Goal: Information Seeking & Learning: Check status

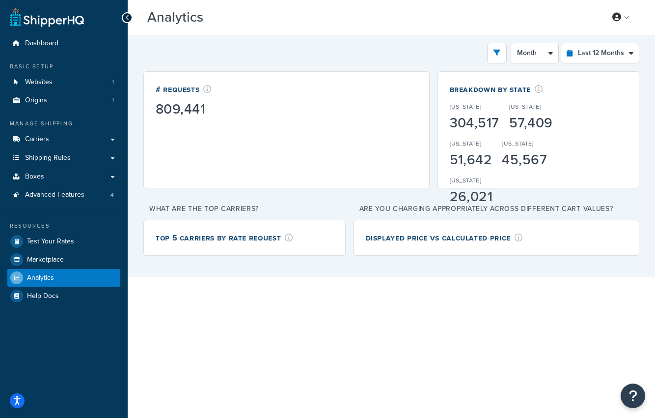
select select "last_year"
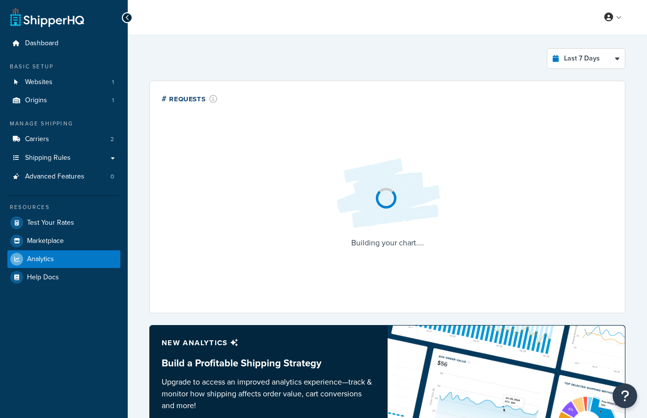
select select "last_7_days"
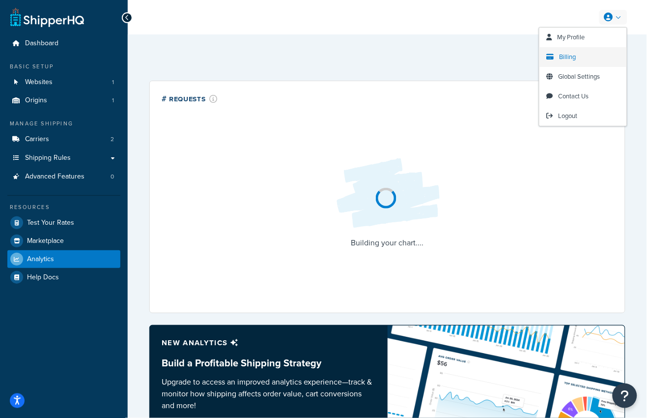
click at [574, 56] on span "Billing" at bounding box center [568, 56] width 17 height 9
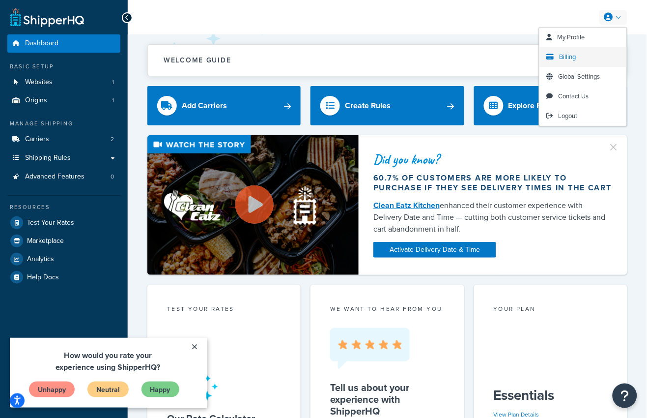
click at [569, 57] on span "Billing" at bounding box center [568, 56] width 17 height 9
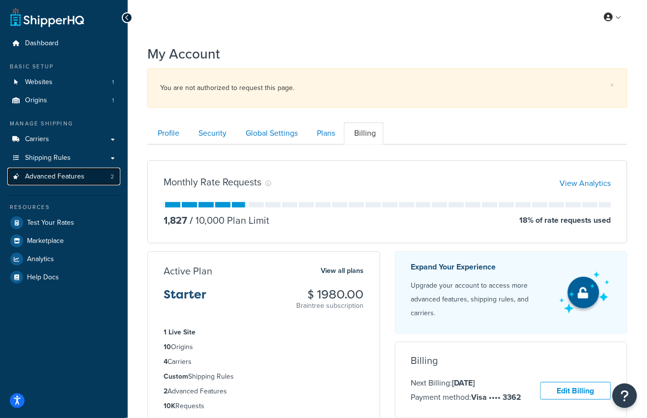
click at [87, 175] on link "Advanced Features 2" at bounding box center [63, 177] width 113 height 18
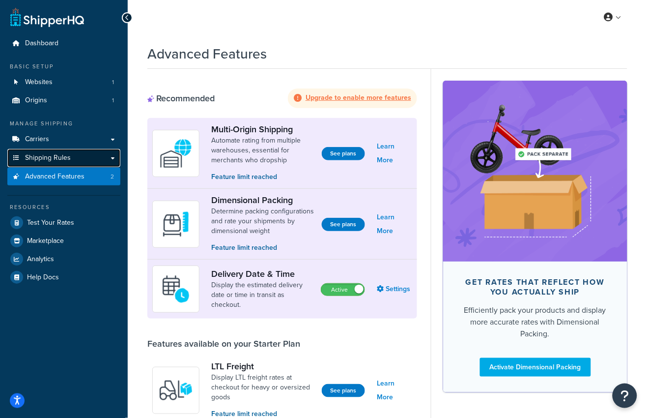
click at [76, 159] on link "Shipping Rules" at bounding box center [63, 158] width 113 height 18
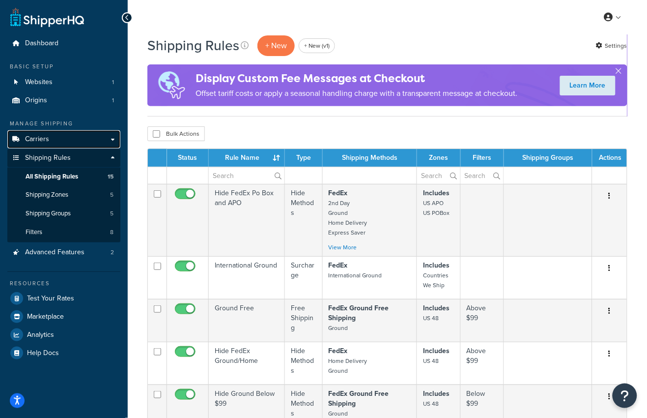
click at [58, 140] on link "Carriers" at bounding box center [63, 139] width 113 height 18
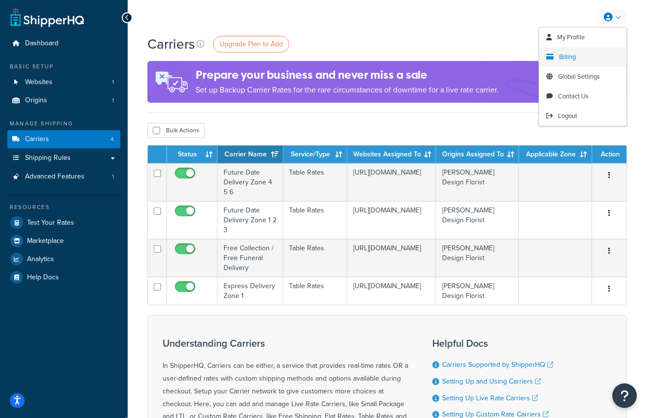
click at [567, 55] on span "Billing" at bounding box center [568, 56] width 17 height 9
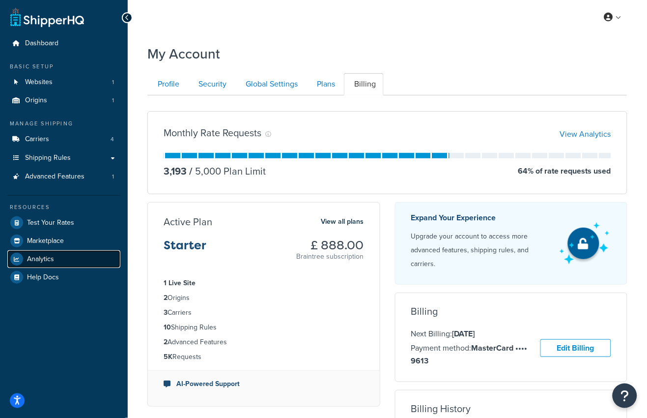
click at [46, 260] on span "Analytics" at bounding box center [40, 259] width 27 height 8
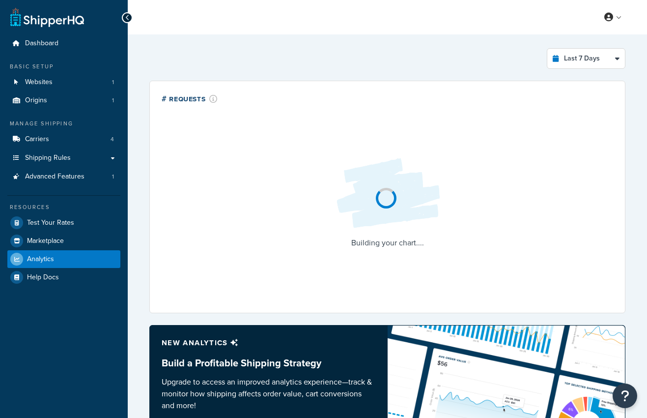
select select "last_7_days"
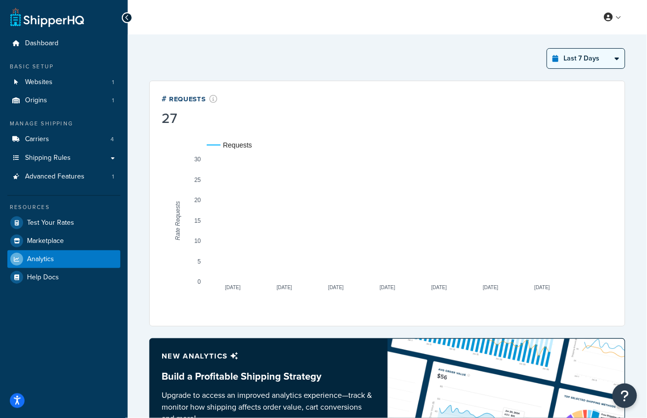
click at [584, 55] on select "Last 24 Hours Last 7 Days Last 30 Days Last 3 Months Last 6 Months Last 12 Mont…" at bounding box center [586, 59] width 78 height 20
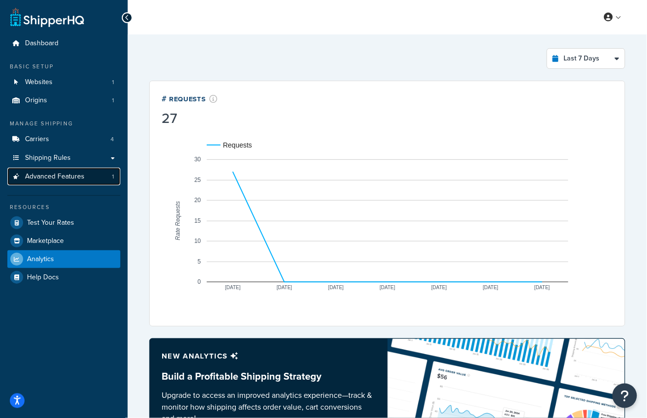
click at [49, 173] on span "Advanced Features" at bounding box center [54, 176] width 59 height 8
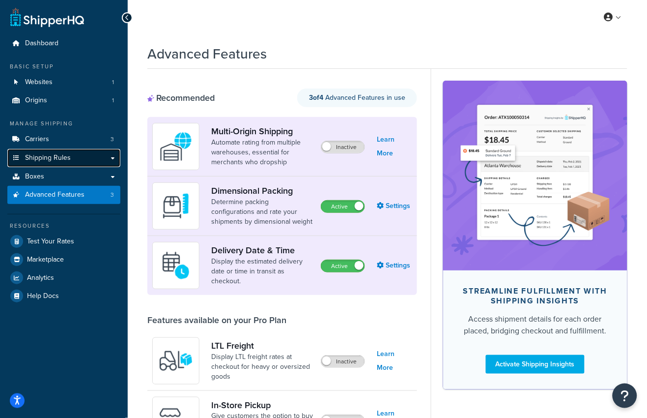
click at [80, 155] on link "Shipping Rules" at bounding box center [63, 158] width 113 height 18
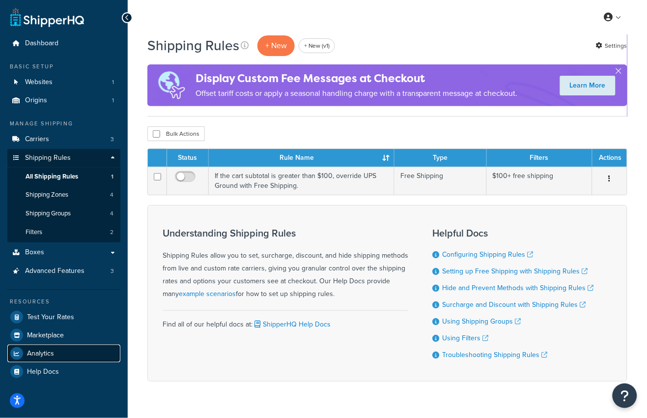
click at [54, 352] on link "Analytics" at bounding box center [63, 353] width 113 height 18
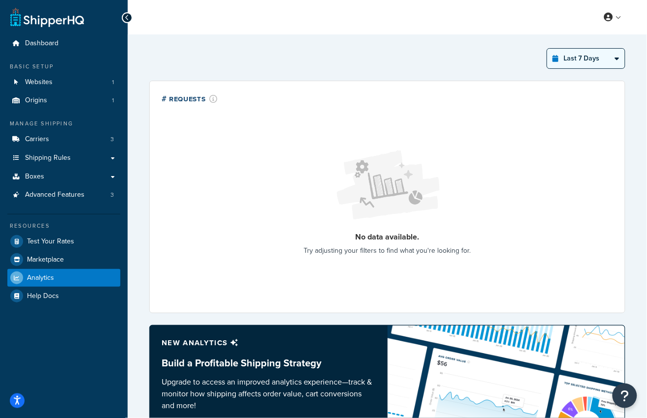
click at [587, 67] on select "Last 24 Hours Last 7 Days Last 30 Days Last 3 Months Last 6 Months Last 12 Mont…" at bounding box center [586, 59] width 78 height 20
select select "last_6_months"
click at [548, 49] on select "Last 24 Hours Last 7 Days Last 30 Days Last 3 Months Last 6 Months Last 12 Mont…" at bounding box center [586, 59] width 78 height 20
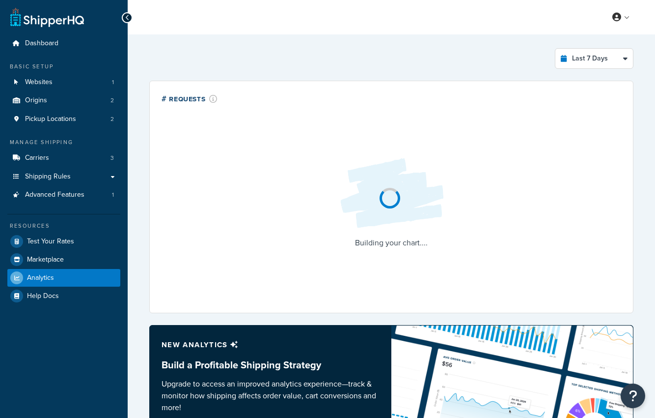
select select "last_7_days"
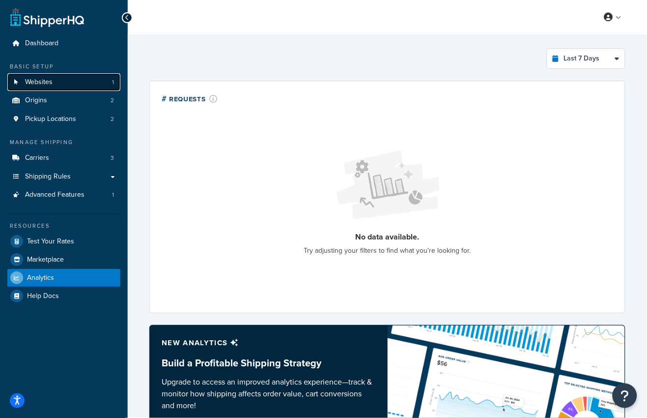
click at [90, 80] on link "Websites 1" at bounding box center [63, 82] width 113 height 18
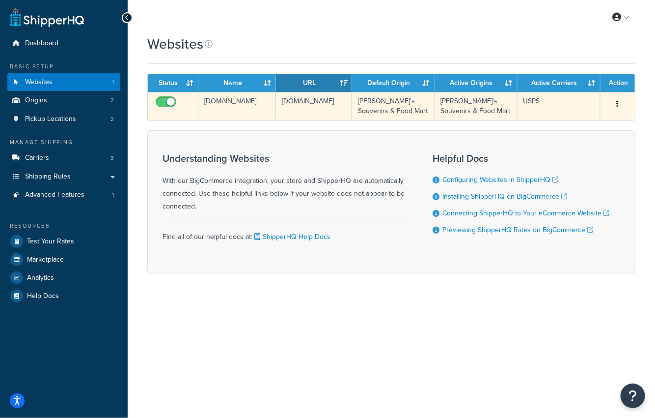
click at [303, 104] on td "[DOMAIN_NAME]" at bounding box center [314, 106] width 76 height 28
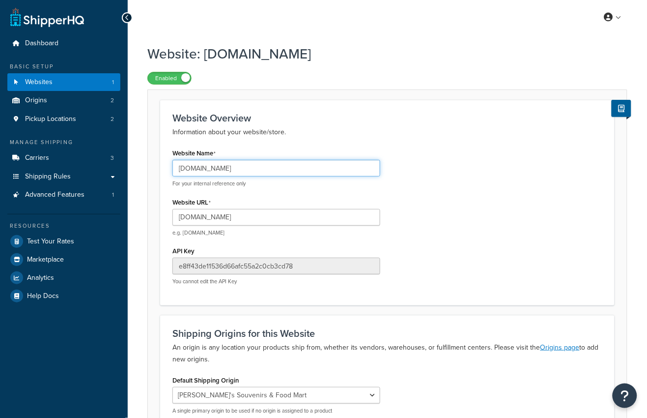
click at [231, 169] on input "[DOMAIN_NAME]" at bounding box center [276, 168] width 208 height 17
click at [231, 170] on input "[DOMAIN_NAME]" at bounding box center [276, 168] width 208 height 17
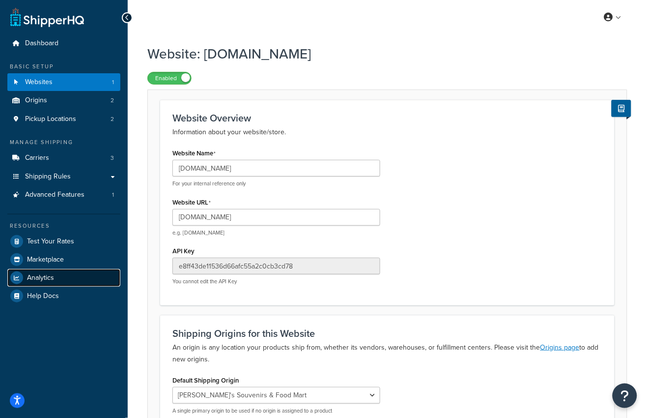
click at [58, 283] on link "Analytics" at bounding box center [63, 278] width 113 height 18
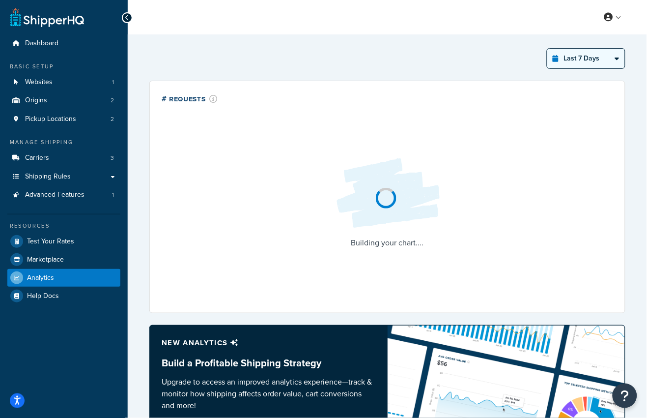
click at [570, 58] on select "Last 24 Hours Last 7 Days Last 30 Days Last 3 Months Last 6 Months Last 12 Mont…" at bounding box center [586, 59] width 78 height 20
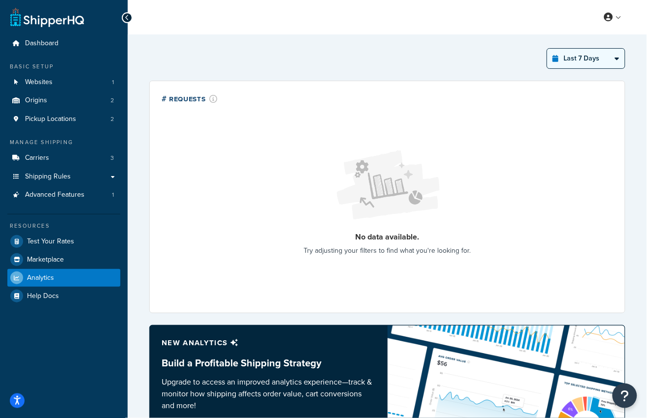
select select "last_3_months"
click at [548, 49] on select "Last 24 Hours Last 7 Days Last 30 Days Last 3 Months Last 6 Months Last 12 Mont…" at bounding box center [586, 59] width 78 height 20
